Goal: Register for event/course

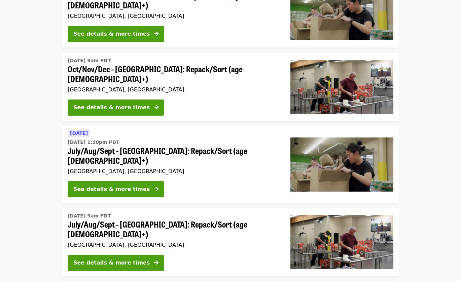
scroll to position [183, 0]
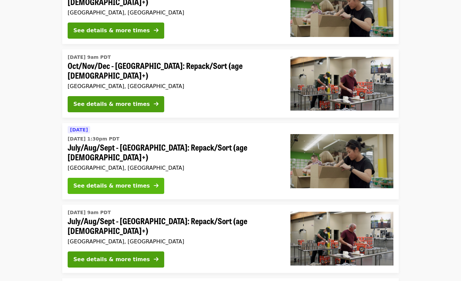
click at [134, 178] on button "See details & more times" at bounding box center [116, 186] width 97 height 16
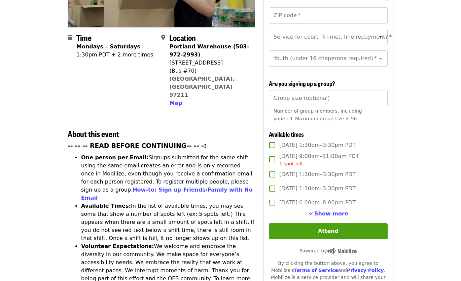
scroll to position [156, 0]
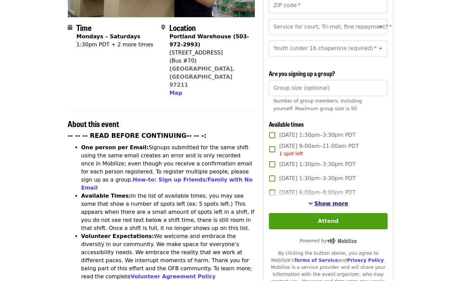
click at [320, 201] on span "Show more" at bounding box center [331, 204] width 34 height 6
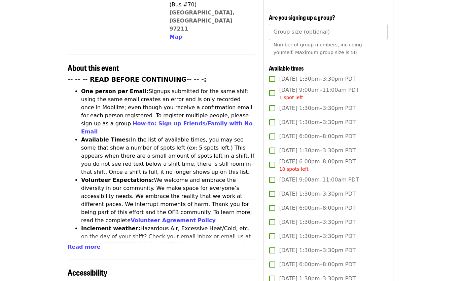
scroll to position [215, 0]
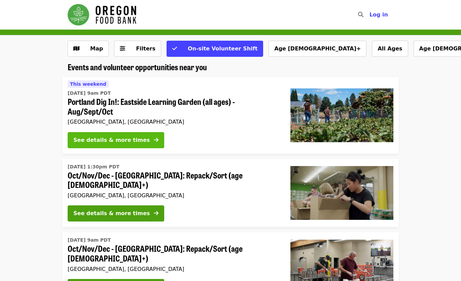
click at [127, 139] on div "See details & more times" at bounding box center [111, 140] width 76 height 8
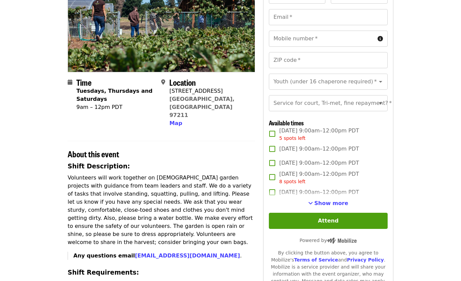
scroll to position [109, 0]
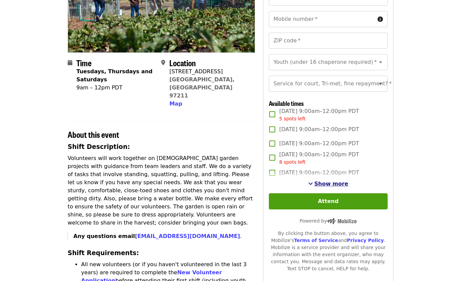
click at [319, 187] on span "Show more" at bounding box center [331, 184] width 34 height 6
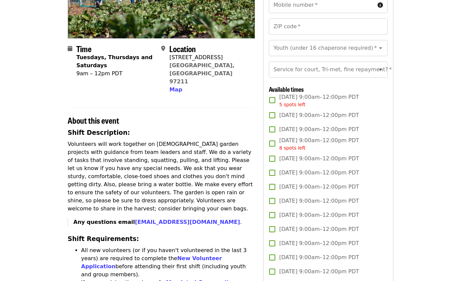
scroll to position [125, 0]
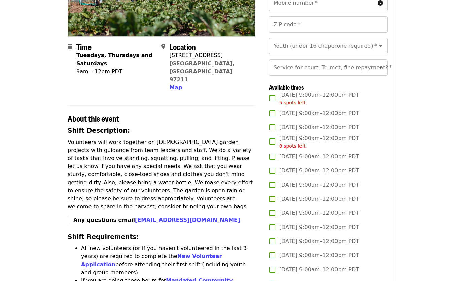
click at [311, 150] on span "Sat, Aug 23, 9:00am–12:00pm PDT 8 spots left" at bounding box center [319, 142] width 80 height 15
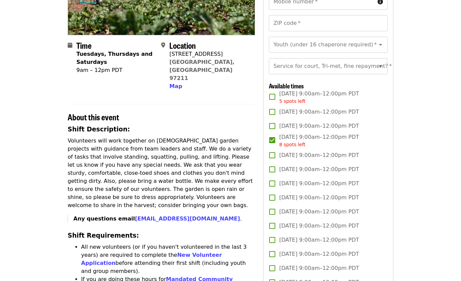
scroll to position [0, 0]
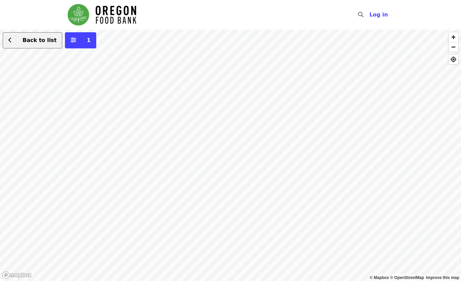
click at [39, 39] on span "Back to list" at bounding box center [40, 40] width 34 height 6
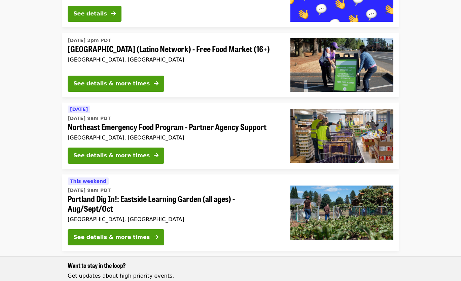
scroll to position [268, 0]
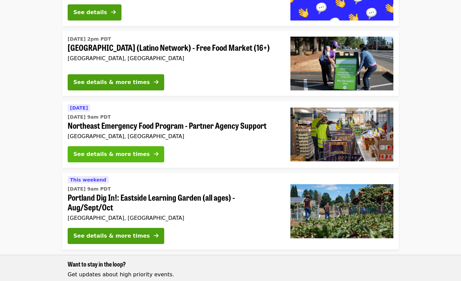
click at [130, 151] on div "See details & more times" at bounding box center [111, 154] width 76 height 8
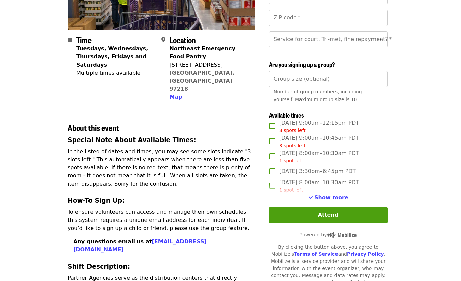
scroll to position [133, 0]
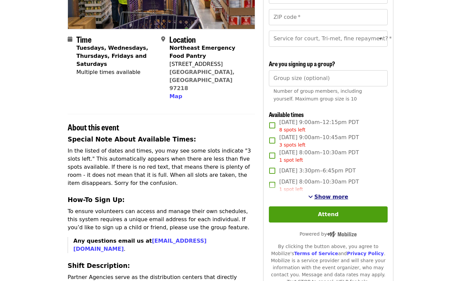
click at [325, 200] on span "Show more" at bounding box center [331, 197] width 34 height 6
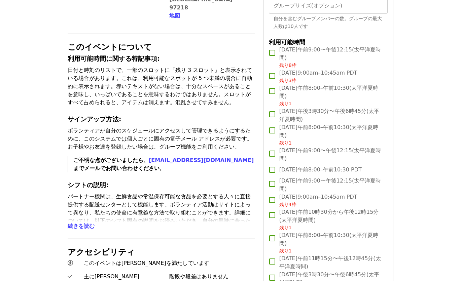
scroll to position [217, 0]
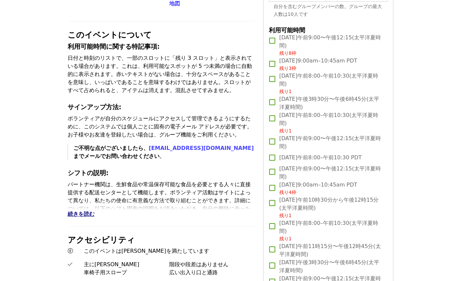
click at [72, 211] on span "続きを読む" at bounding box center [81, 214] width 27 height 6
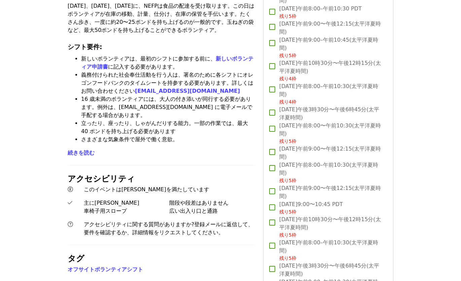
scroll to position [508, 0]
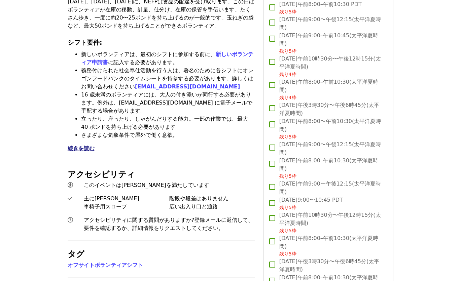
click at [80, 145] on span "続きを読む" at bounding box center [81, 148] width 27 height 6
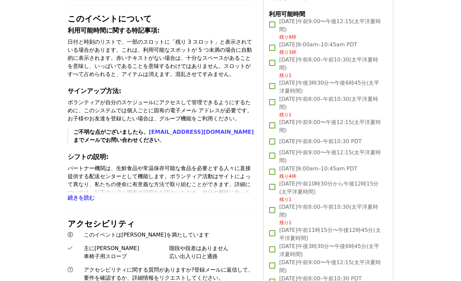
scroll to position [231, 0]
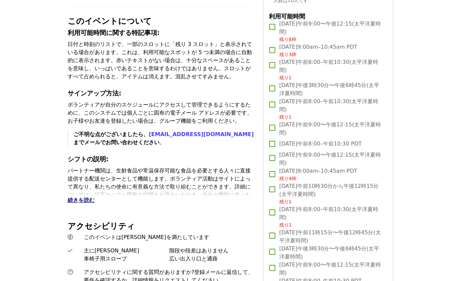
click at [79, 197] on span "続きを読む" at bounding box center [81, 200] width 27 height 6
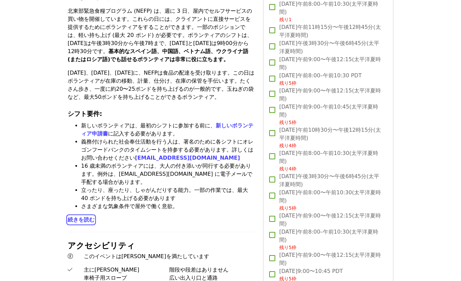
scroll to position [460, 0]
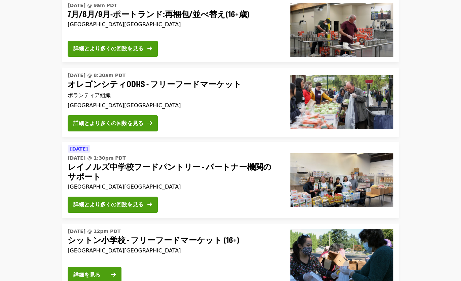
scroll to position [820, 0]
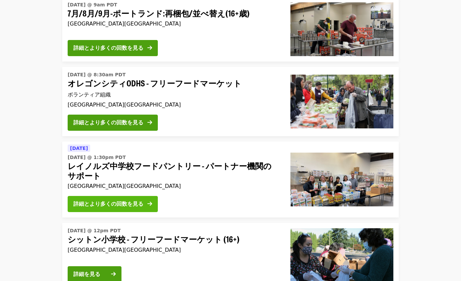
click at [116, 196] on button "詳細とより多くの回数を見る" at bounding box center [113, 204] width 90 height 16
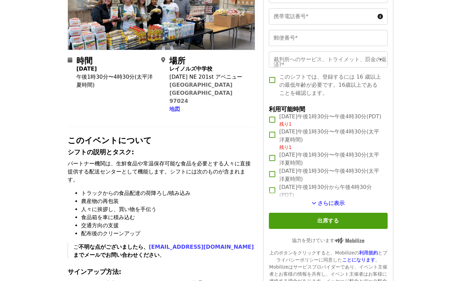
scroll to position [135, 0]
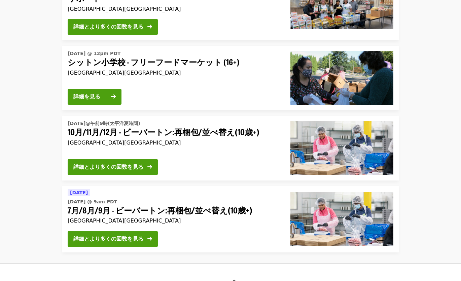
scroll to position [1035, 0]
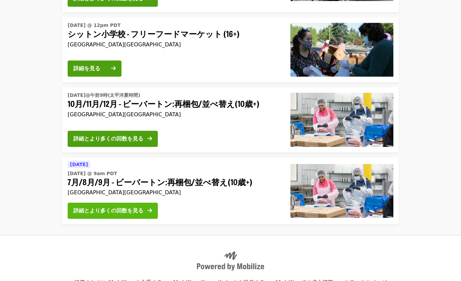
click at [95, 203] on button "詳細とより多くの回数を見る" at bounding box center [113, 211] width 90 height 16
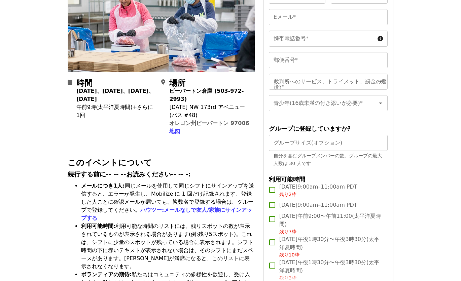
scroll to position [121, 0]
